Goal: Information Seeking & Learning: Learn about a topic

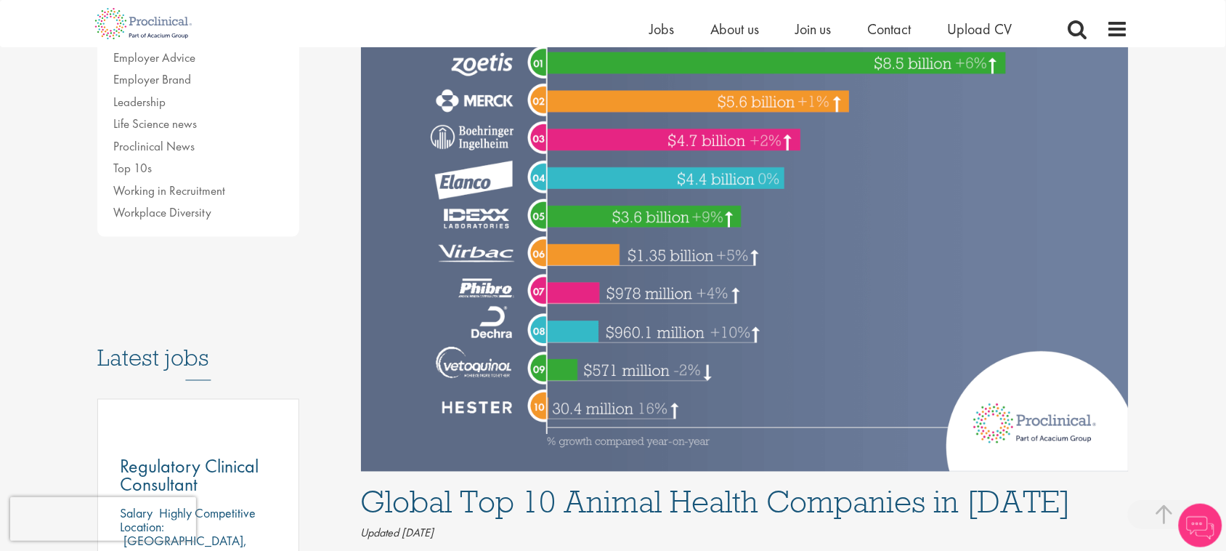
scroll to position [438, 0]
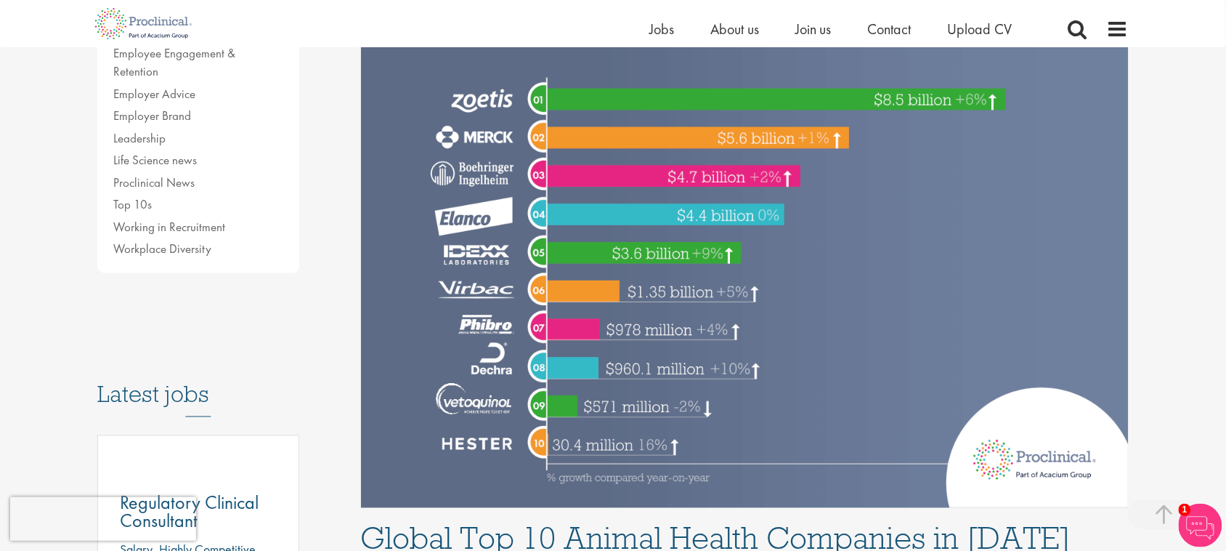
drag, startPoint x: 451, startPoint y: 151, endPoint x: 455, endPoint y: 131, distance: 20.8
click at [450, 150] on img at bounding box center [745, 187] width 769 height 641
click at [336, 158] on div "Content types Quizzes Blogs Guidebooks & Reports Videos Infographics Case studi…" at bounding box center [218, 344] width 264 height 1238
click at [498, 173] on img at bounding box center [745, 187] width 769 height 641
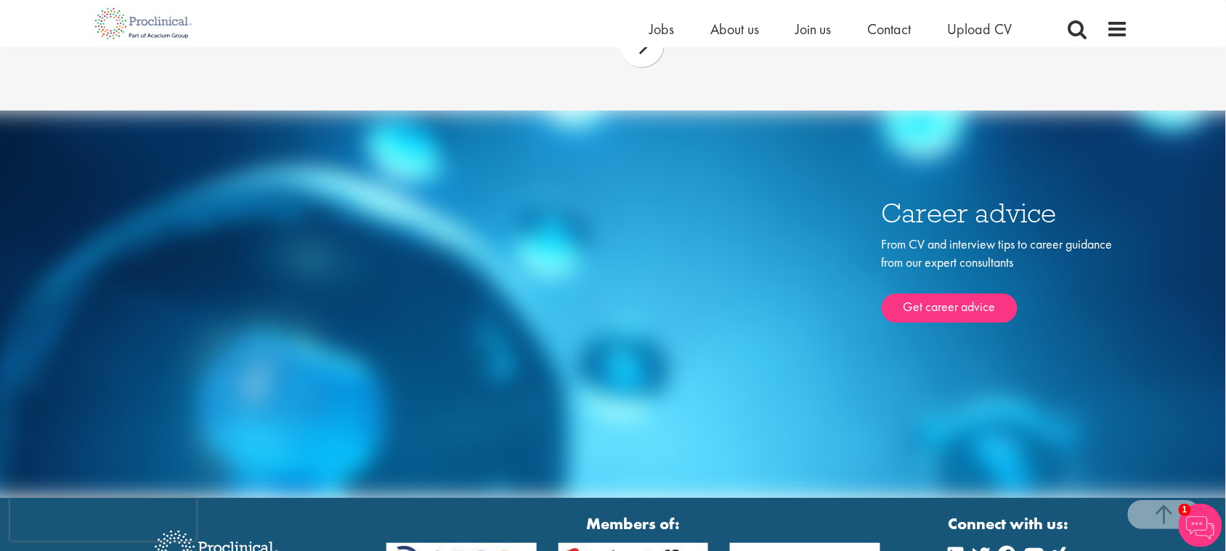
scroll to position [4907, 0]
drag, startPoint x: 185, startPoint y: 430, endPoint x: 234, endPoint y: 425, distance: 48.9
click at [234, 520] on div "© 2023 Proclinical ® | All Rights Reserved" at bounding box center [237, 559] width 186 height 78
copy div "Proclinical ®"
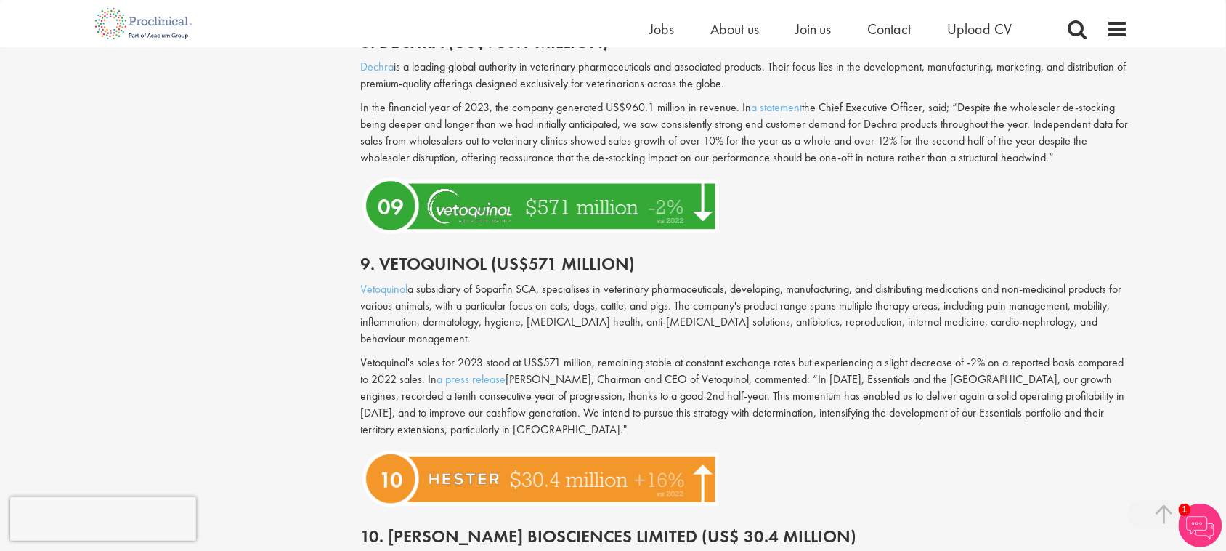
scroll to position [0, 0]
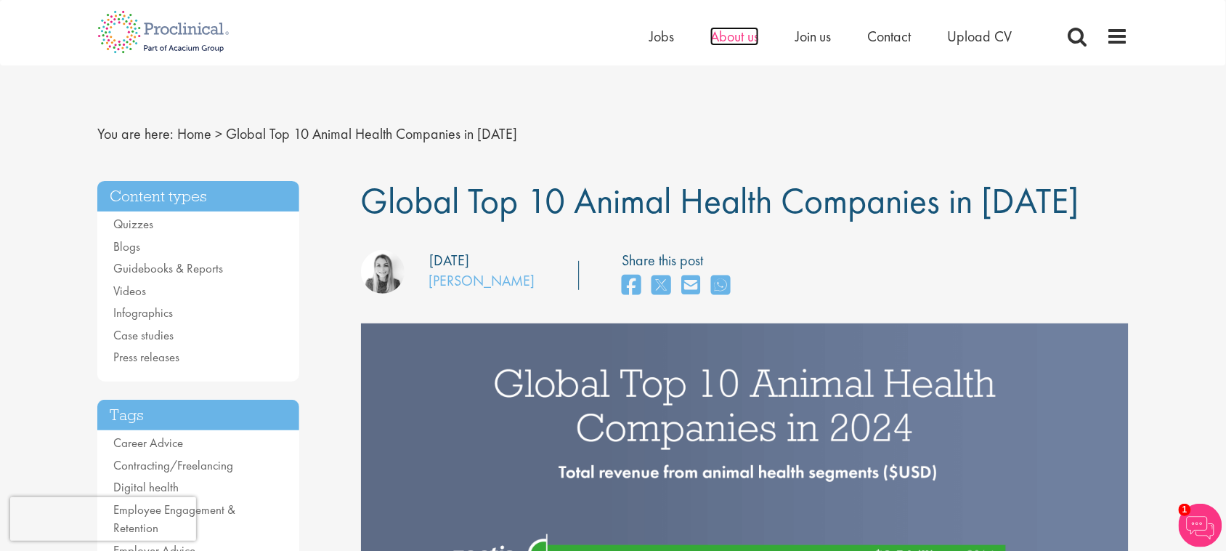
click at [734, 41] on span "About us" at bounding box center [734, 36] width 49 height 19
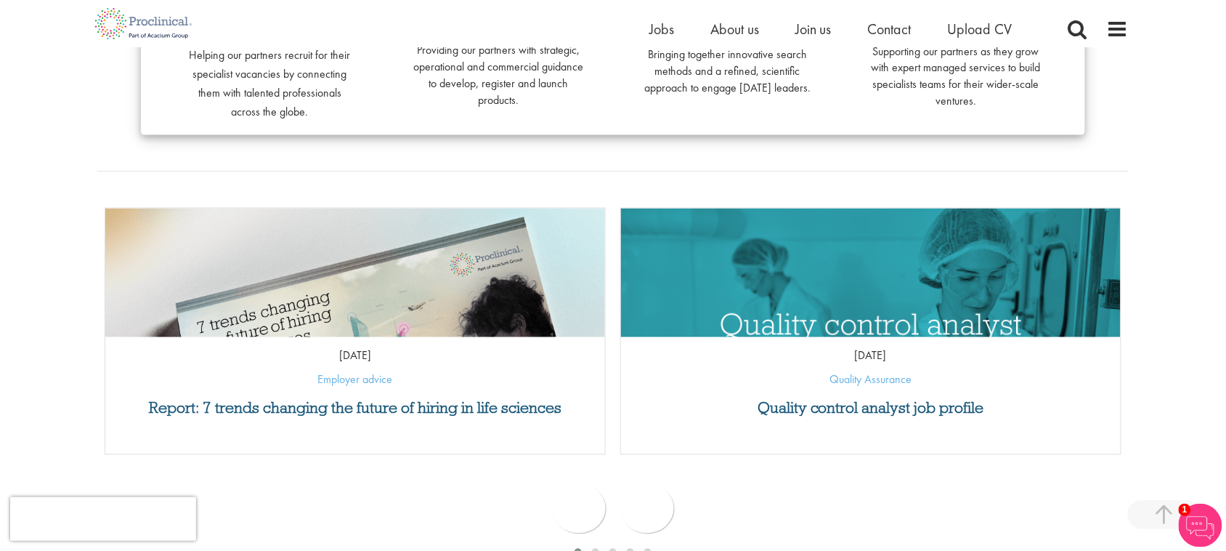
scroll to position [531, 0]
